Goal: Transaction & Acquisition: Purchase product/service

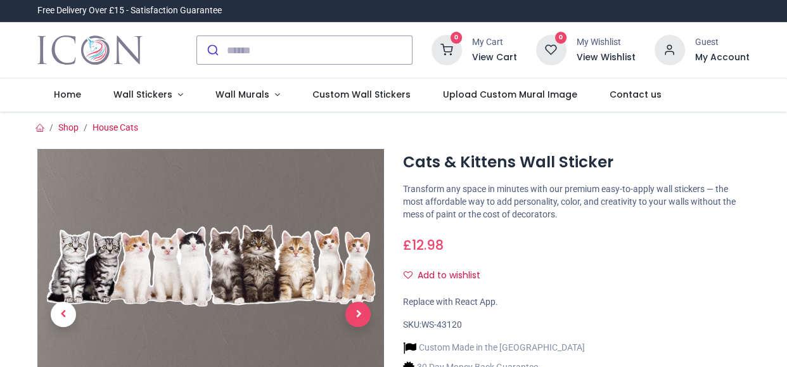
click at [347, 314] on span "Next" at bounding box center [358, 314] width 25 height 25
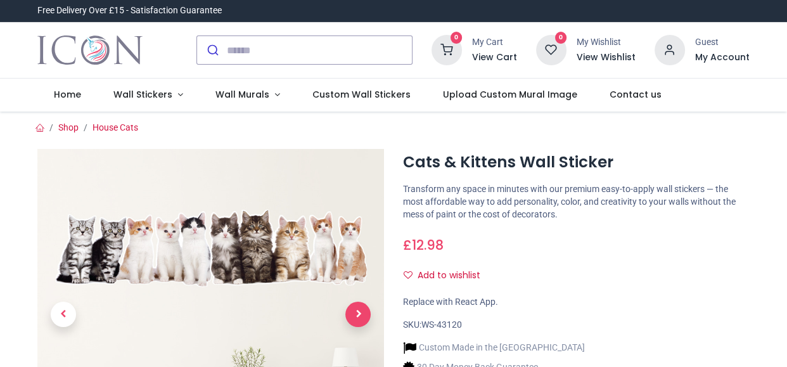
click at [347, 314] on div at bounding box center [211, 348] width 366 height 399
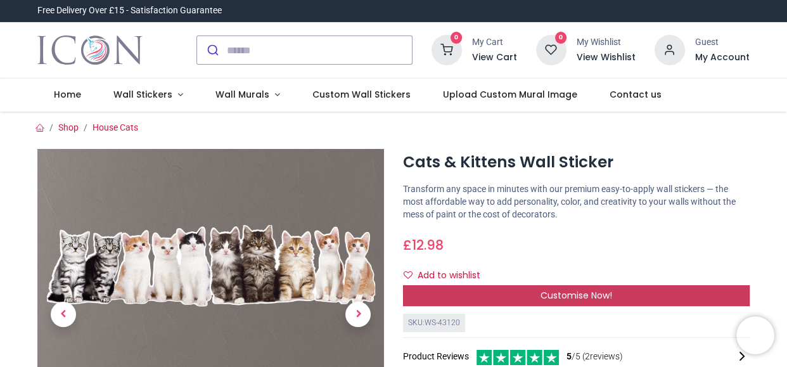
click at [600, 291] on span "Customise Now!" at bounding box center [577, 295] width 72 height 13
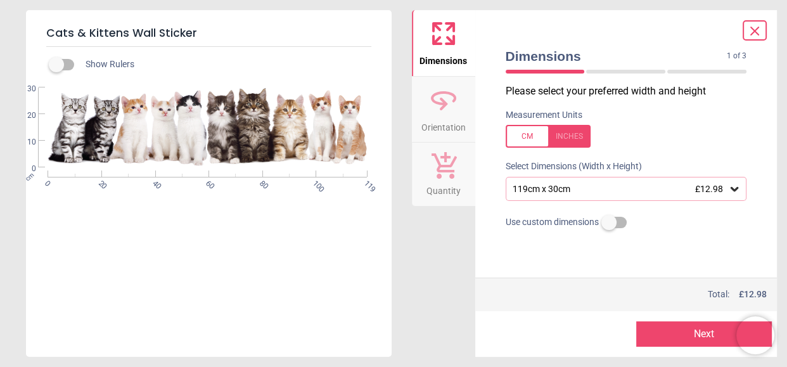
click at [343, 139] on div "cm 0 20 40 60 80 100 119 0 10 20 30" at bounding box center [207, 127] width 363 height 80
click at [538, 132] on div at bounding box center [548, 136] width 85 height 23
click at [536, 132] on div at bounding box center [548, 136] width 85 height 23
click at [534, 133] on div at bounding box center [548, 136] width 85 height 23
click at [578, 135] on div at bounding box center [548, 136] width 85 height 23
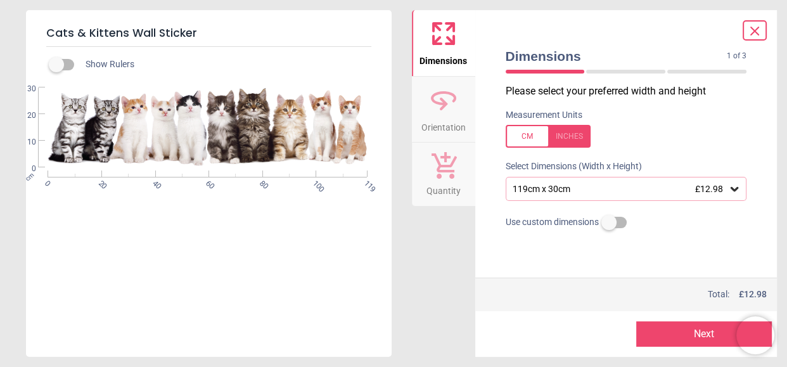
click at [578, 135] on div at bounding box center [548, 136] width 85 height 23
click at [578, 137] on div at bounding box center [548, 136] width 85 height 23
click at [748, 26] on icon at bounding box center [755, 30] width 15 height 15
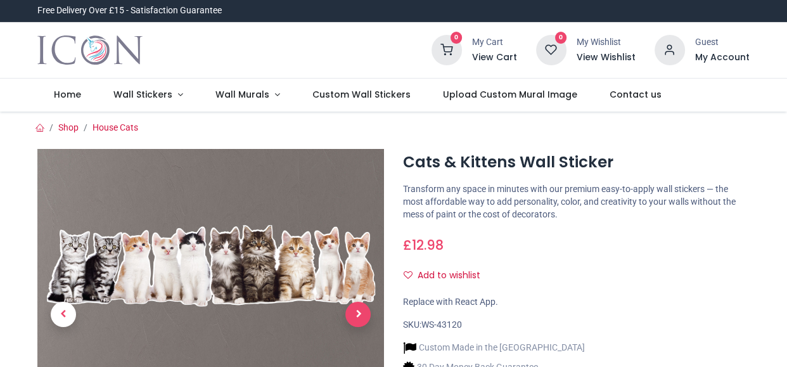
click at [352, 313] on span "Next" at bounding box center [358, 314] width 25 height 25
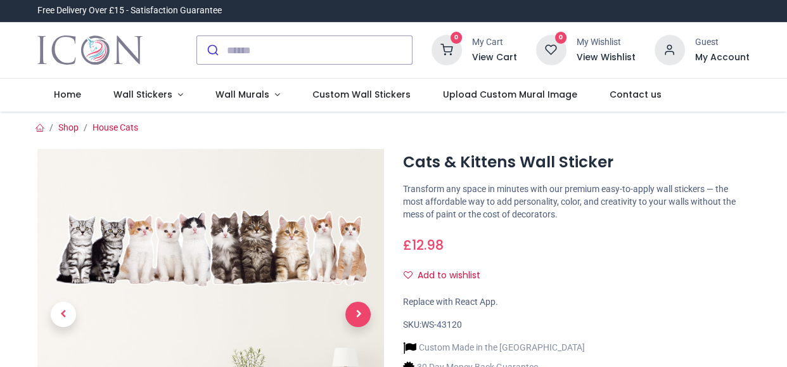
click at [352, 313] on span "Next" at bounding box center [358, 314] width 25 height 25
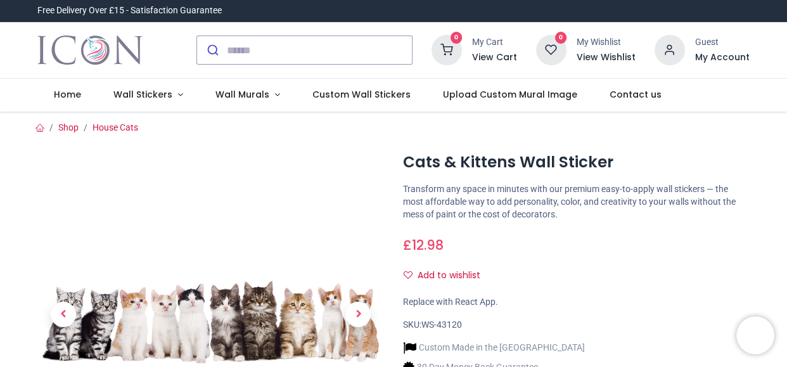
click at [179, 242] on div at bounding box center [210, 343] width 347 height 389
click at [189, 244] on img at bounding box center [210, 322] width 347 height 347
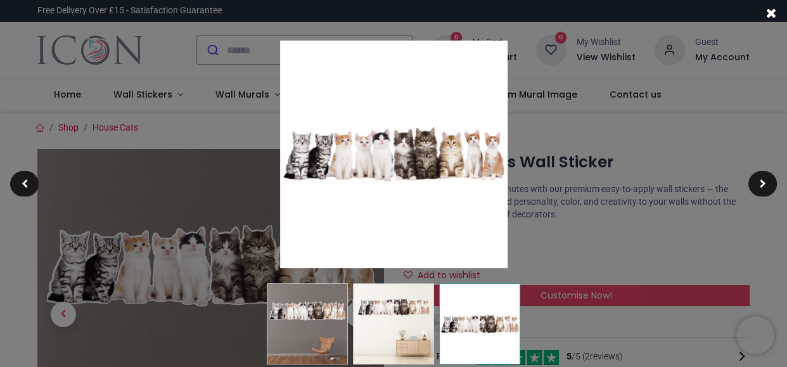
click at [201, 253] on div at bounding box center [393, 183] width 787 height 367
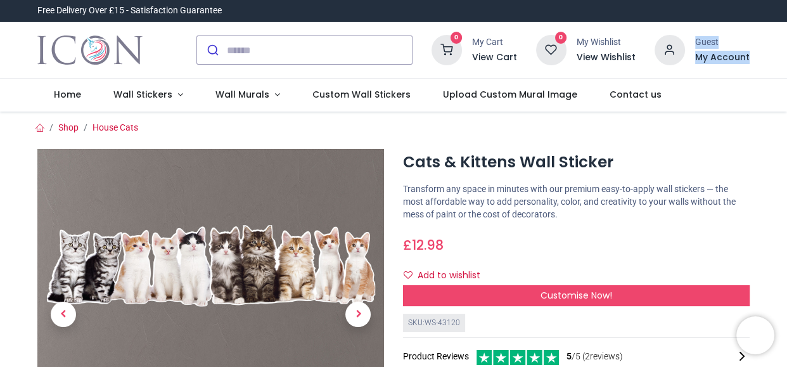
drag, startPoint x: 782, startPoint y: 36, endPoint x: 786, endPoint y: 72, distance: 36.4
click at [786, 72] on div "Login • Register Home Wall Stickers" at bounding box center [393, 183] width 787 height 367
drag, startPoint x: 784, startPoint y: 32, endPoint x: 785, endPoint y: 58, distance: 26.0
click at [785, 58] on div "0 My Cart View Cart 0 Guest" at bounding box center [393, 50] width 787 height 56
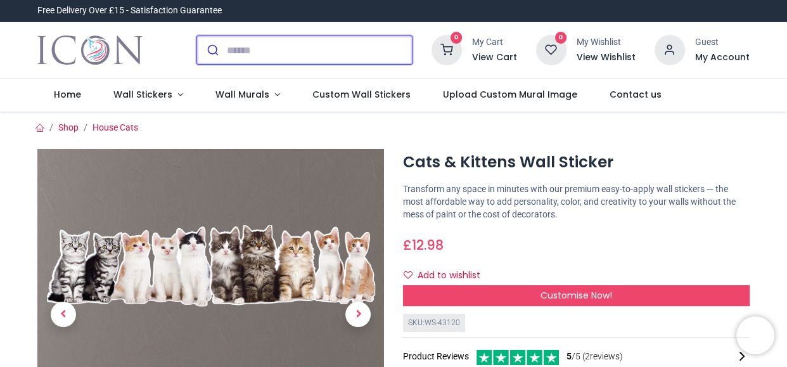
click at [297, 56] on input "search" at bounding box center [319, 50] width 185 height 28
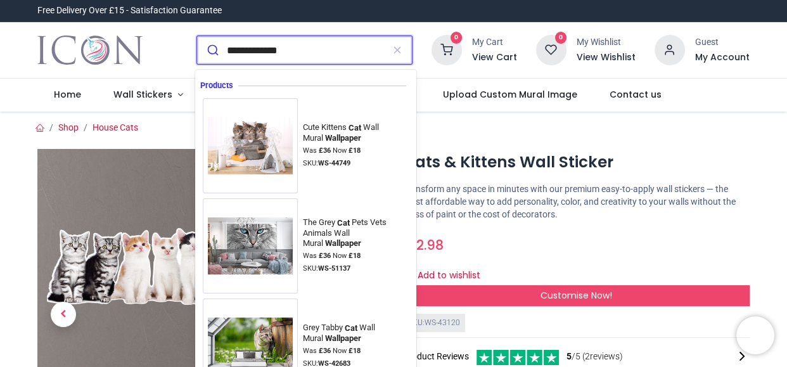
click at [347, 55] on input "**********" at bounding box center [305, 50] width 156 height 28
type input "**********"
click at [212, 51] on icon "submit" at bounding box center [213, 50] width 13 height 13
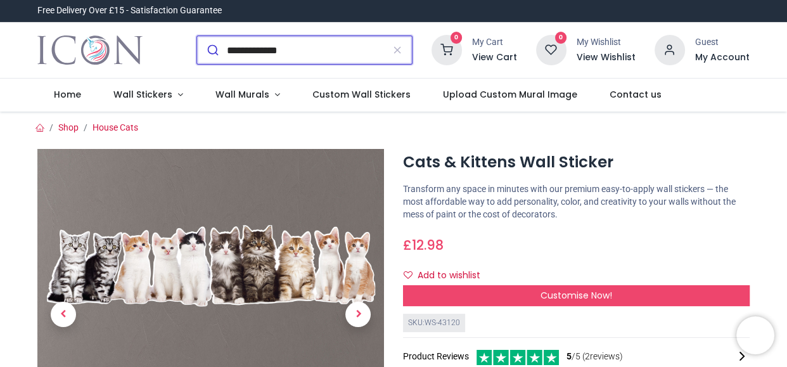
click at [212, 51] on icon "submit" at bounding box center [213, 50] width 13 height 13
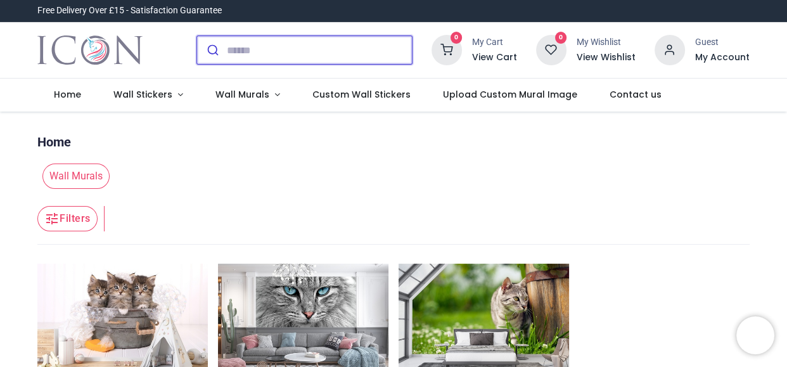
click at [239, 46] on input "search" at bounding box center [319, 50] width 185 height 28
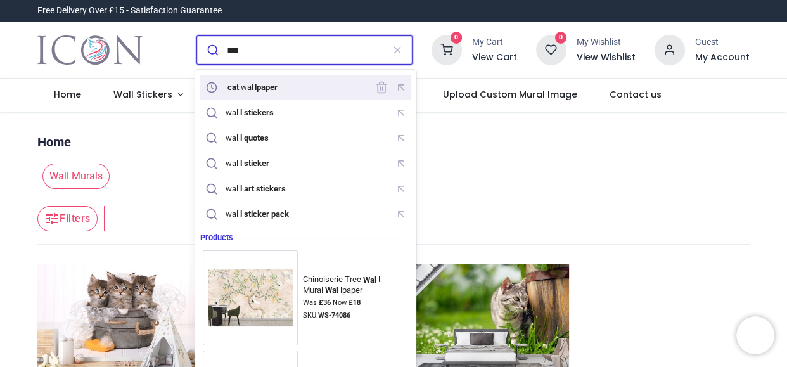
click at [271, 88] on mark "lpaper" at bounding box center [266, 87] width 26 height 13
type input "**********"
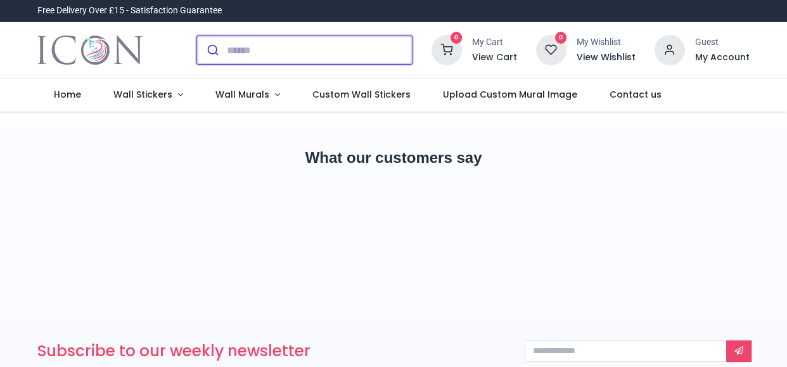
click at [267, 40] on input "search" at bounding box center [319, 50] width 185 height 28
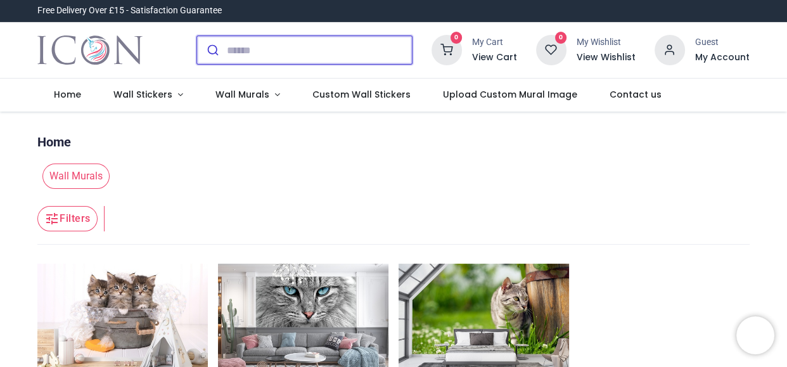
click at [284, 46] on input "search" at bounding box center [319, 50] width 185 height 28
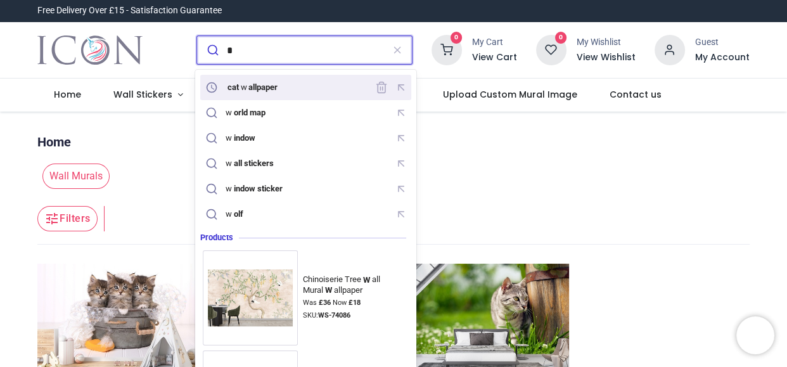
click at [301, 81] on div "cat w allpaper" at bounding box center [305, 88] width 205 height 20
type input "**********"
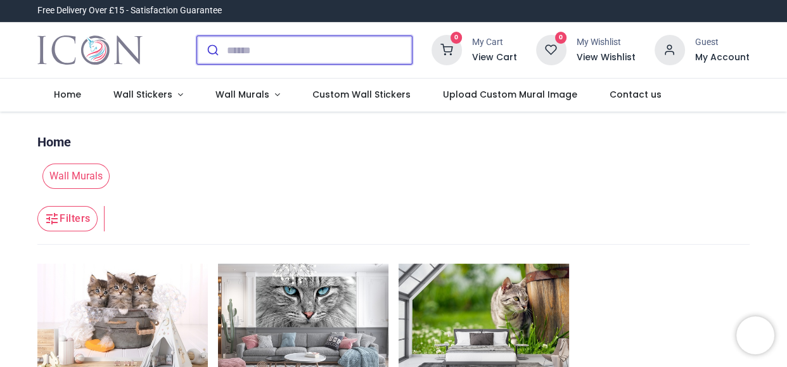
click at [294, 51] on input "search" at bounding box center [319, 50] width 185 height 28
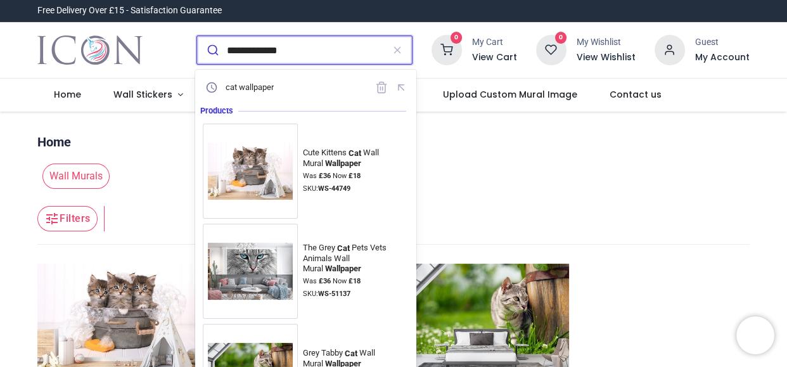
type input "**********"
